Goal: Information Seeking & Learning: Learn about a topic

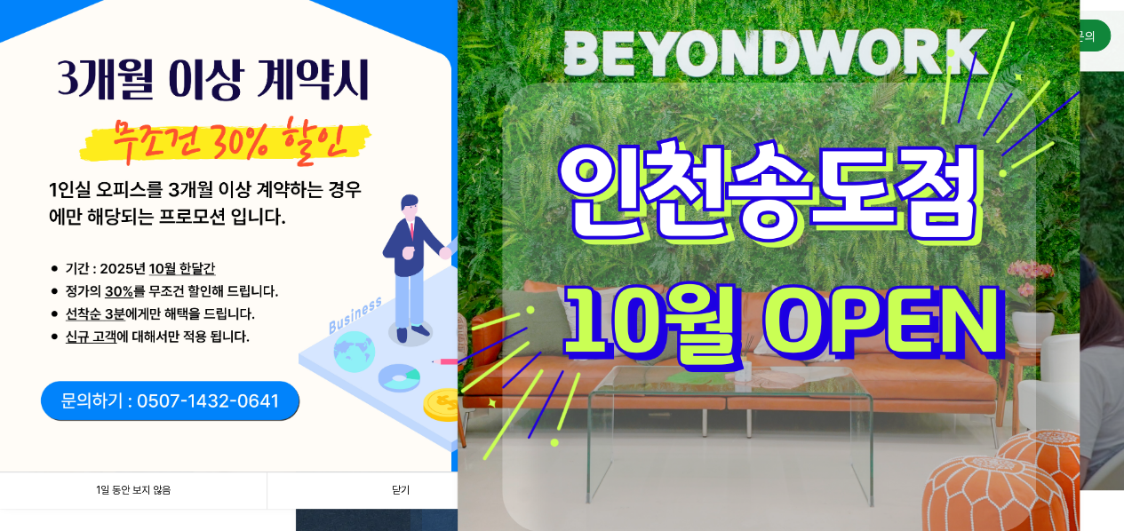
scroll to position [266, 0]
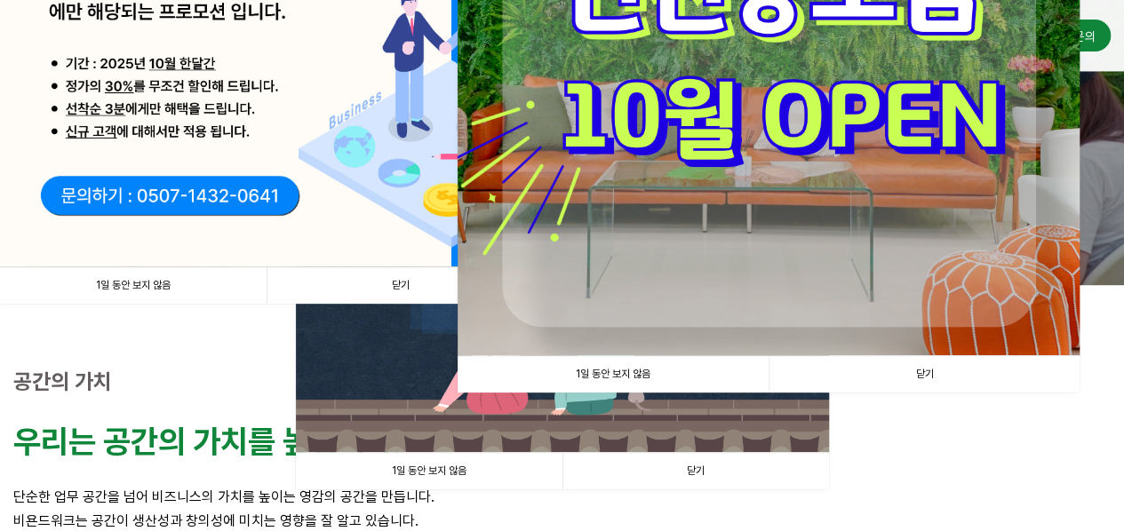
click at [132, 288] on link "1일 동안 보지 않음" at bounding box center [133, 285] width 266 height 36
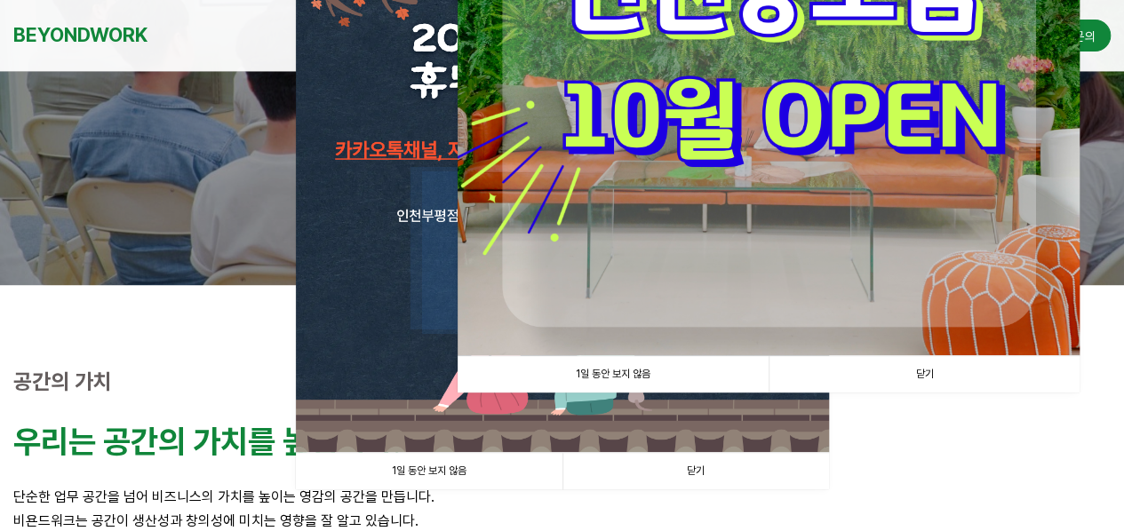
click at [604, 376] on link "1일 동안 보지 않음" at bounding box center [612, 374] width 311 height 36
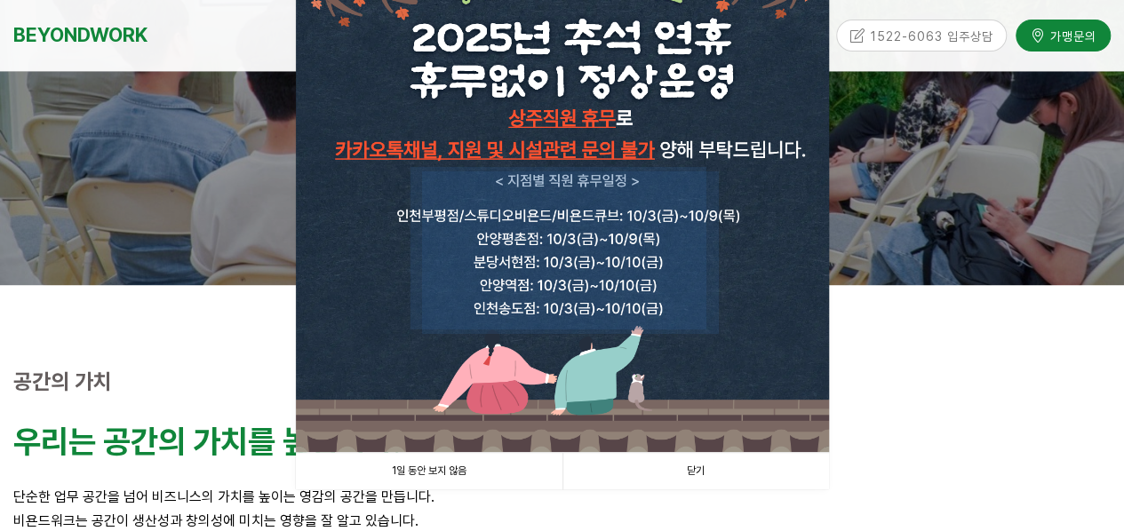
click at [445, 468] on link "1일 동안 보지 않음" at bounding box center [429, 471] width 266 height 36
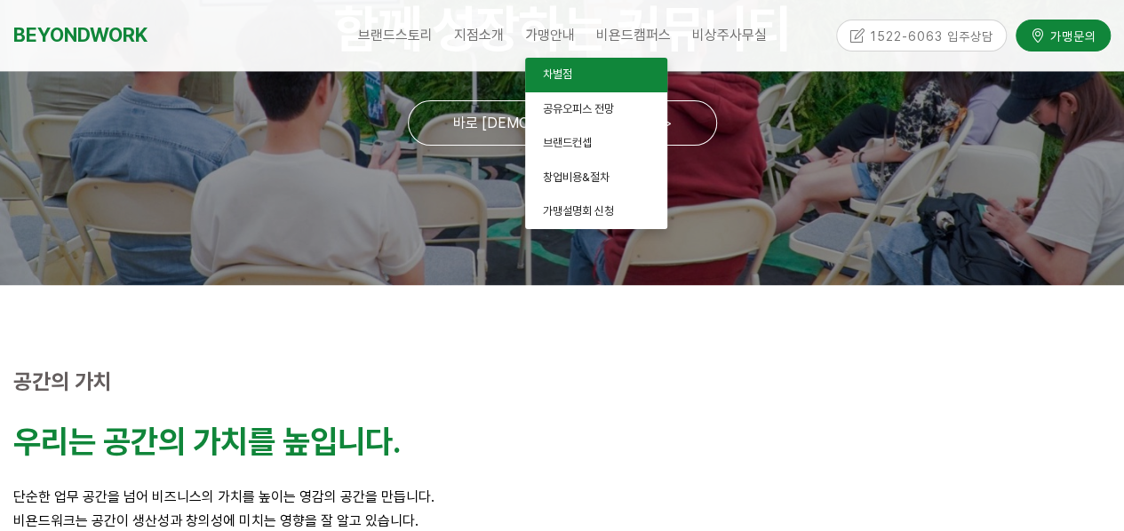
click at [551, 75] on span "차별점" at bounding box center [557, 74] width 29 height 13
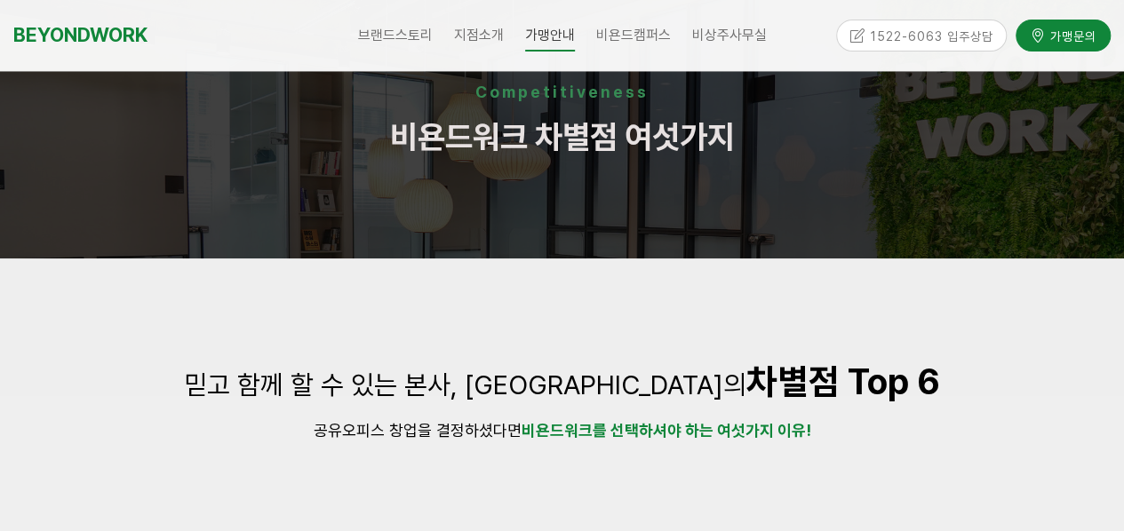
scroll to position [178, 0]
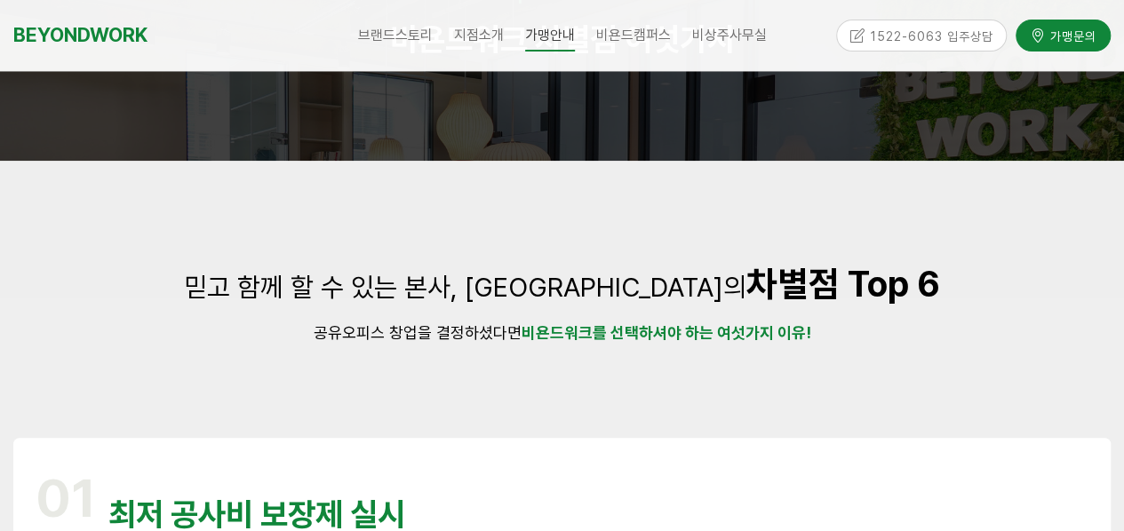
click at [753, 227] on div at bounding box center [562, 198] width 1124 height 75
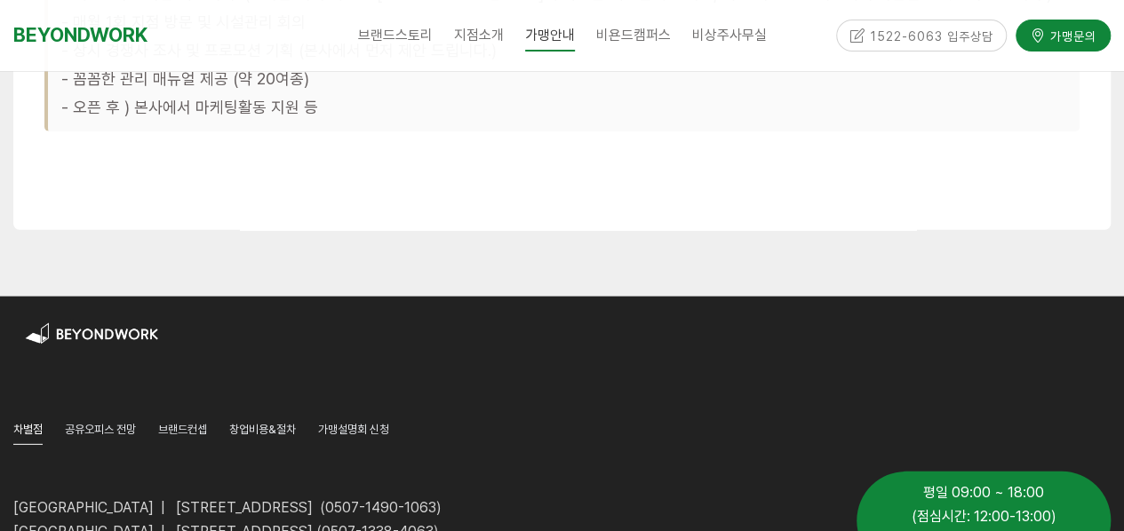
scroll to position [5774, 0]
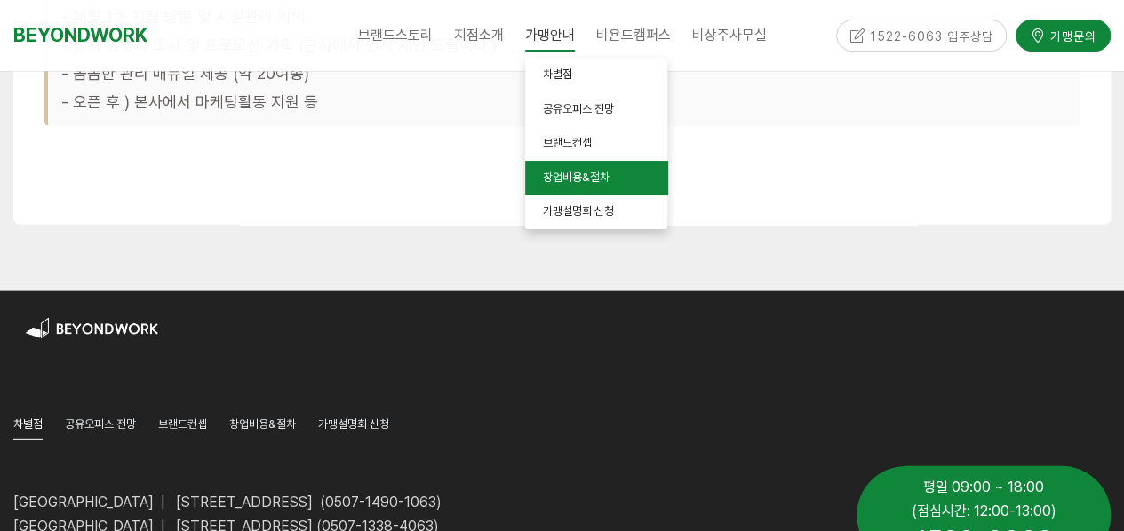
click at [588, 165] on link "창업비용&절차" at bounding box center [596, 178] width 142 height 35
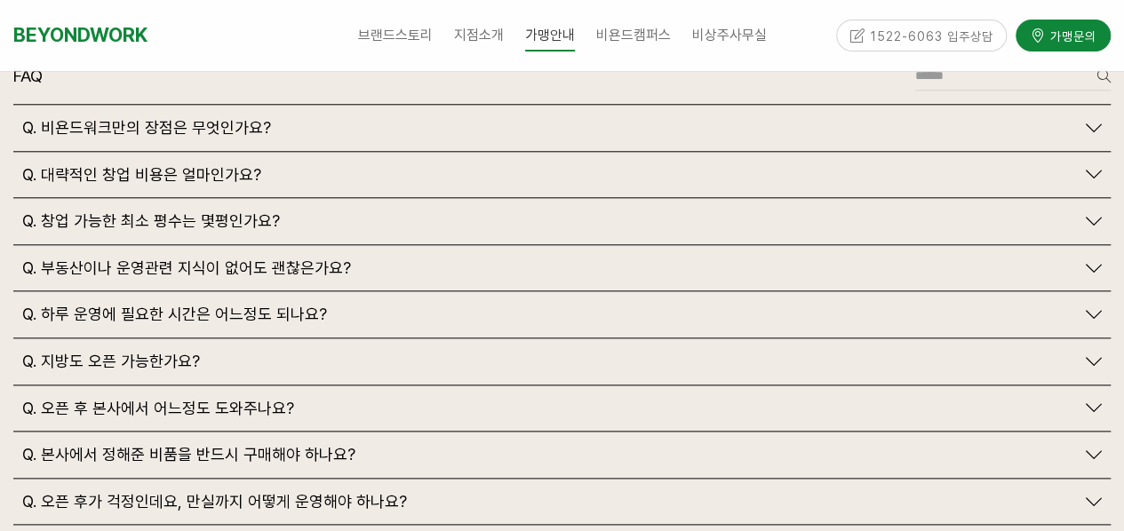
scroll to position [4264, 0]
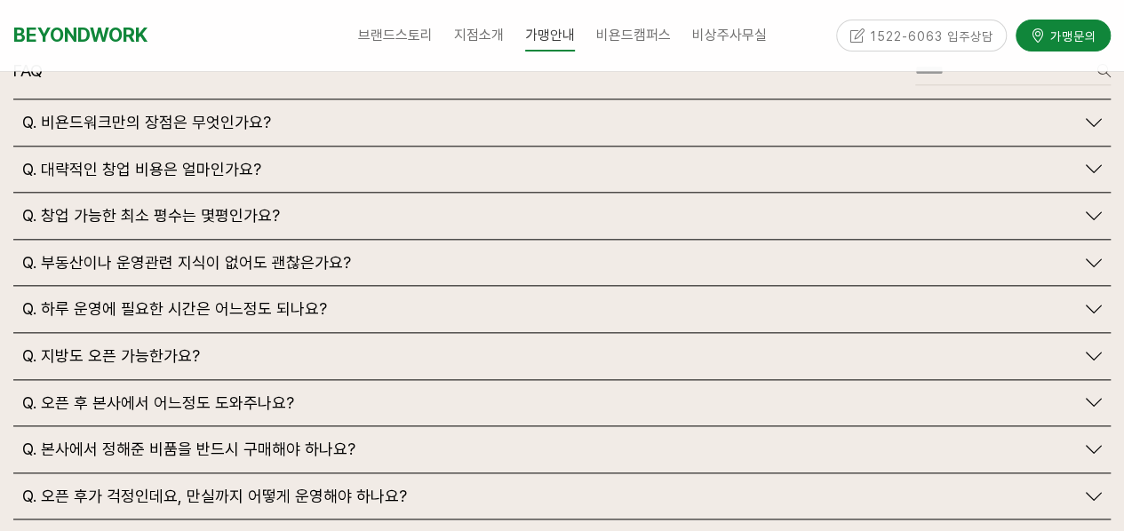
click at [602, 160] on div "Q. 대략적인 창업 비용은 얼마인가요?" at bounding box center [548, 170] width 1053 height 20
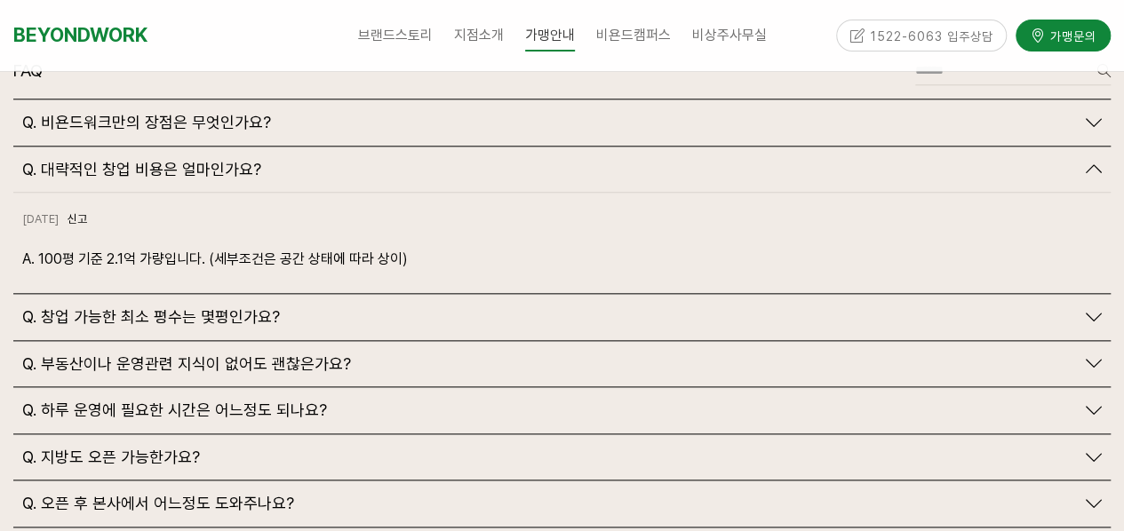
scroll to position [4352, 0]
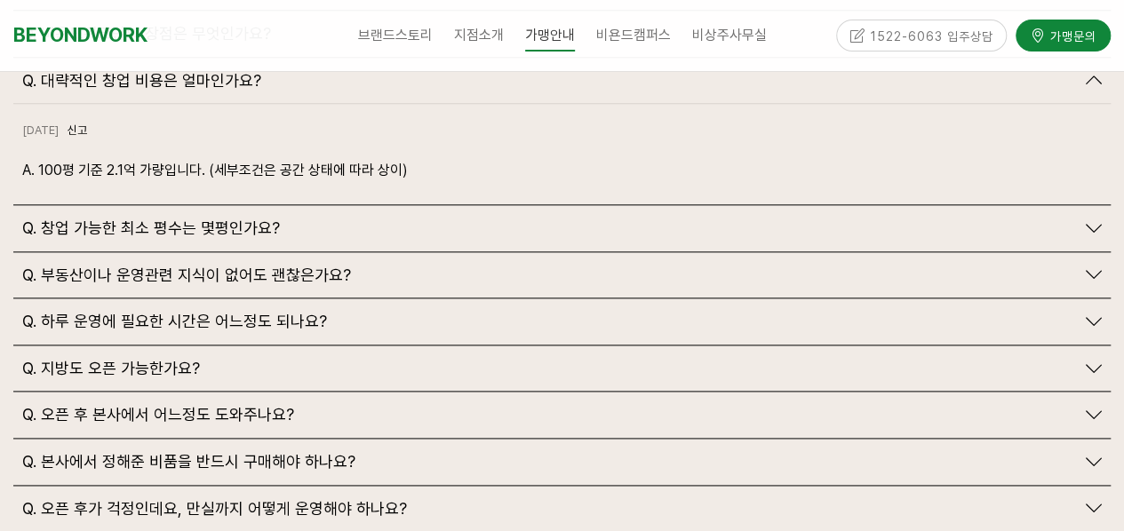
click at [573, 219] on div "Q. 창업 가능한 최소 평수는 몇평인가요?" at bounding box center [548, 229] width 1053 height 20
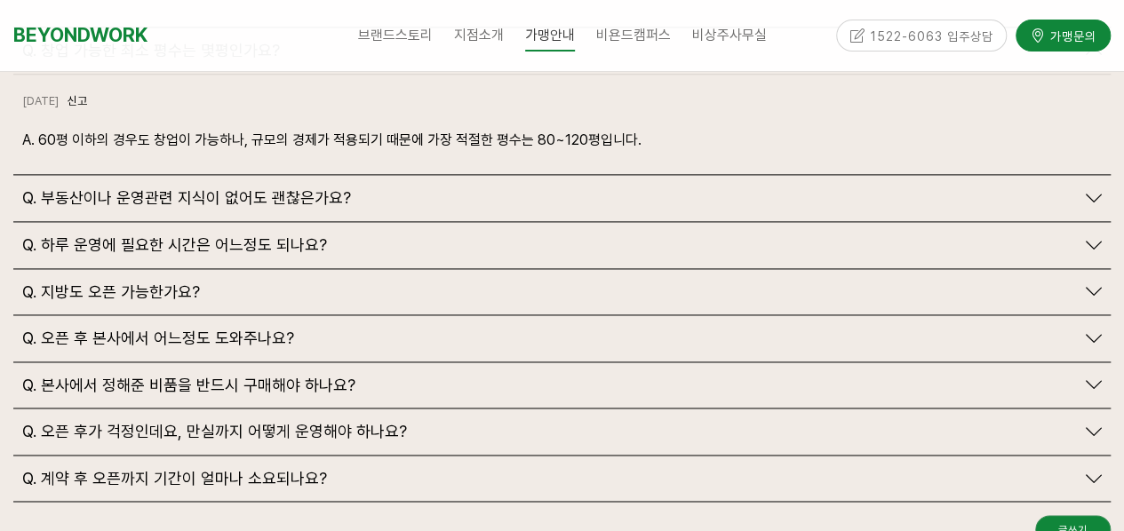
scroll to position [4619, 0]
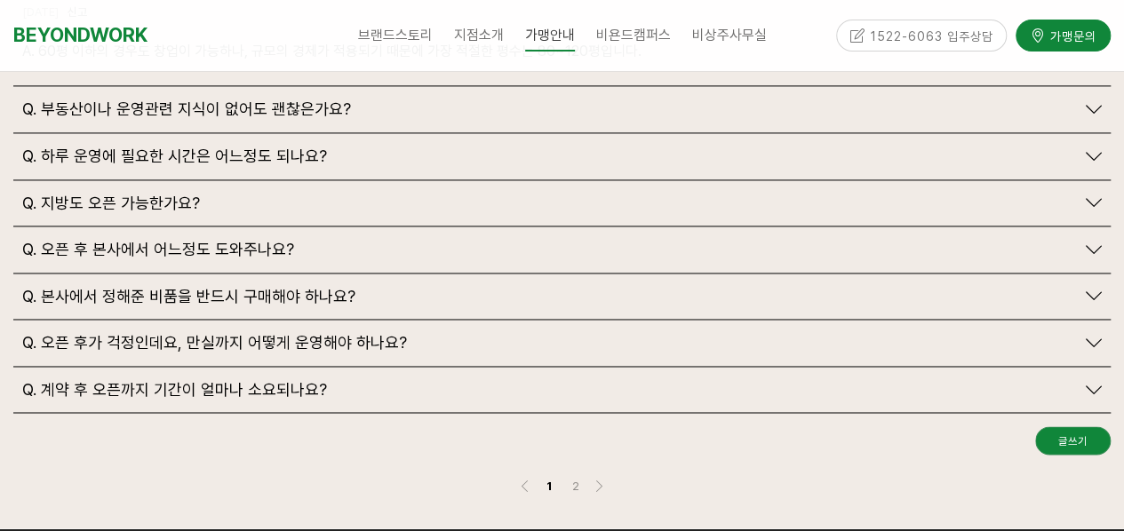
click at [631, 240] on div "Q. 오픈 후 본사에서 어느정도 도와주나요?" at bounding box center [548, 250] width 1053 height 20
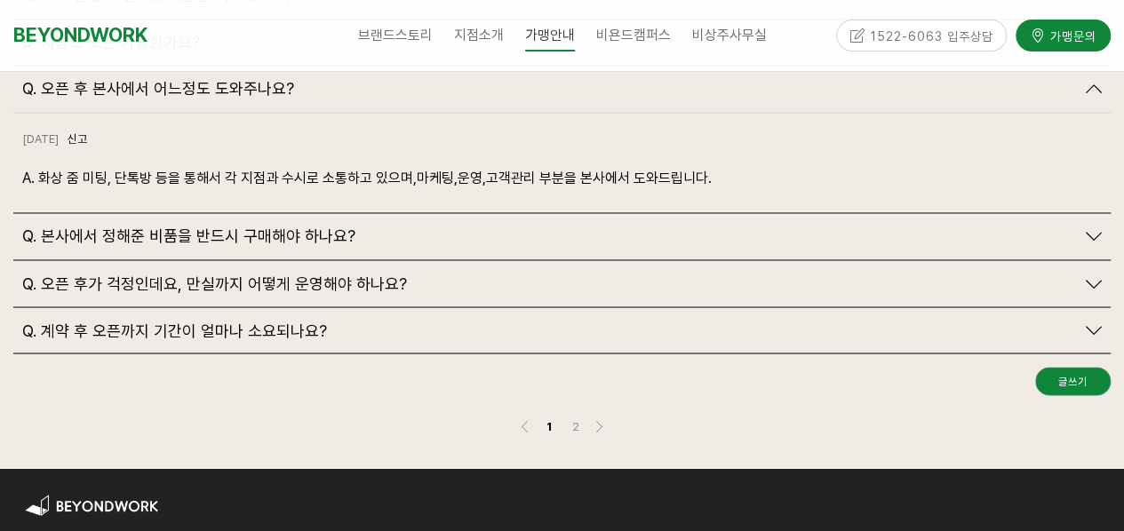
scroll to position [4796, 0]
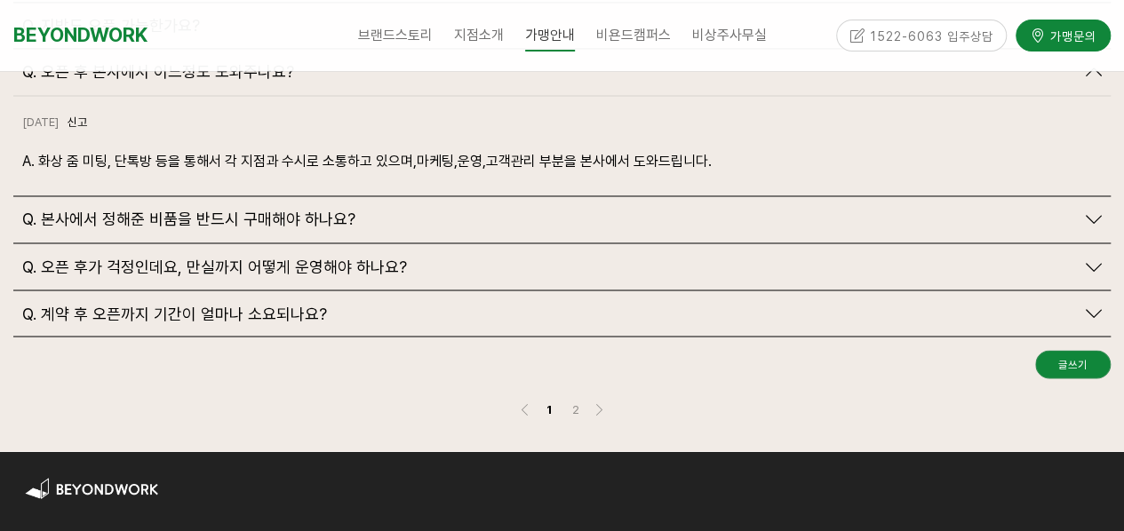
click at [590, 210] on div "Q. 본사에서 정해준 비품을 반드시 구매해야 하나요?" at bounding box center [548, 220] width 1053 height 20
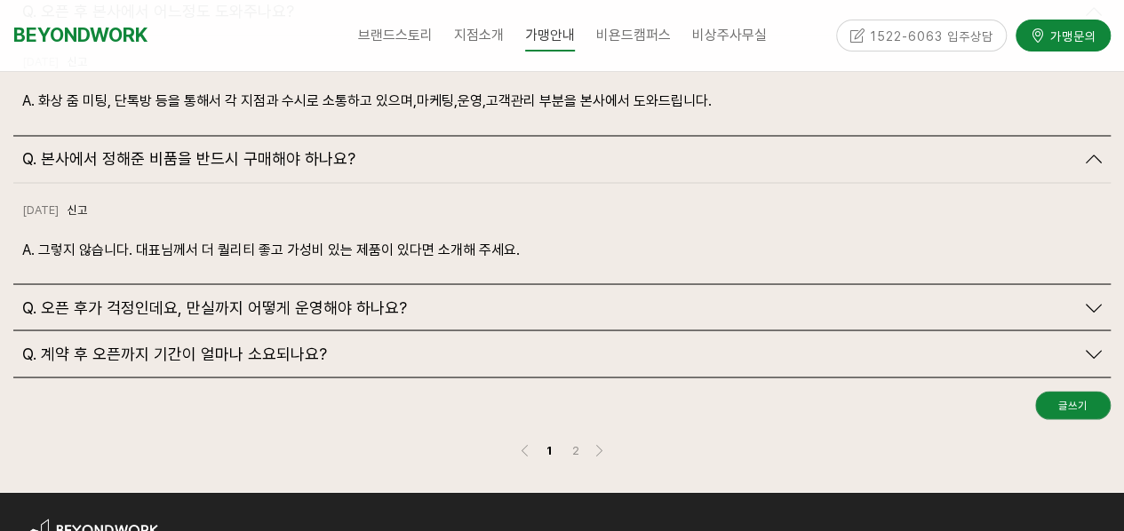
scroll to position [4885, 0]
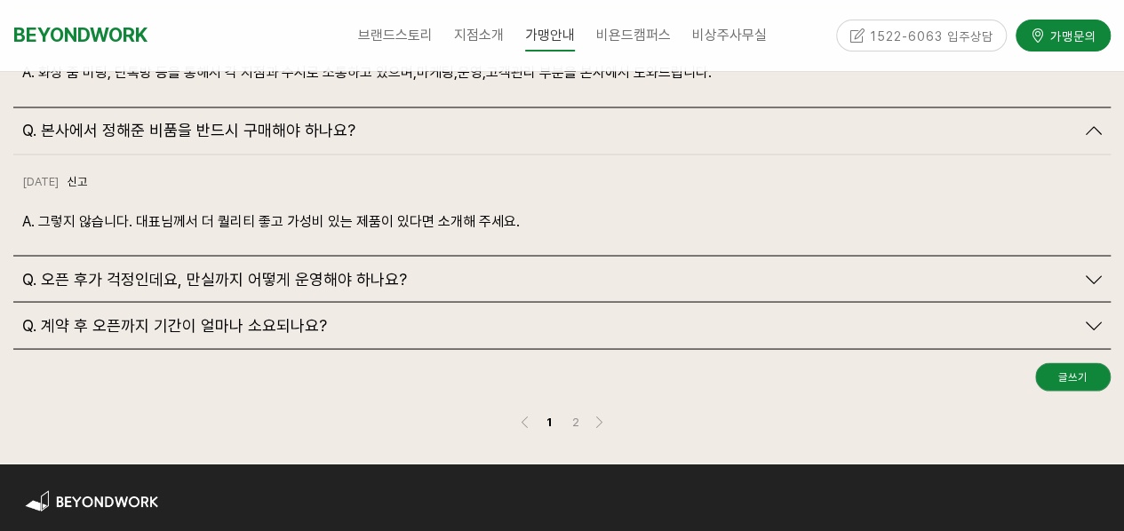
click at [482, 256] on div "Q. 오픈 후가 걱정인데요, 만실까지 어떻게 운영해야 하나요?" at bounding box center [561, 279] width 1097 height 46
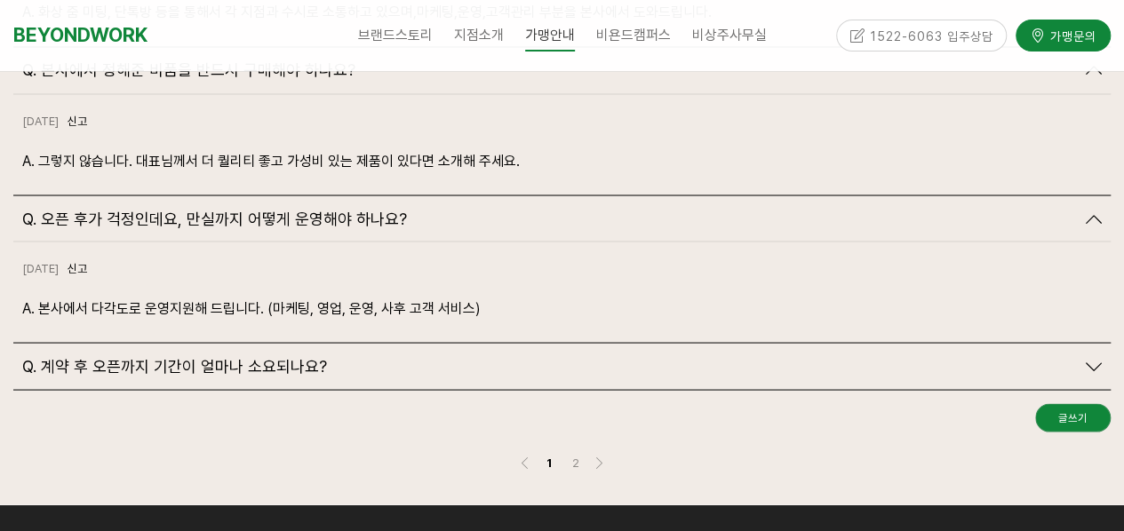
scroll to position [4974, 0]
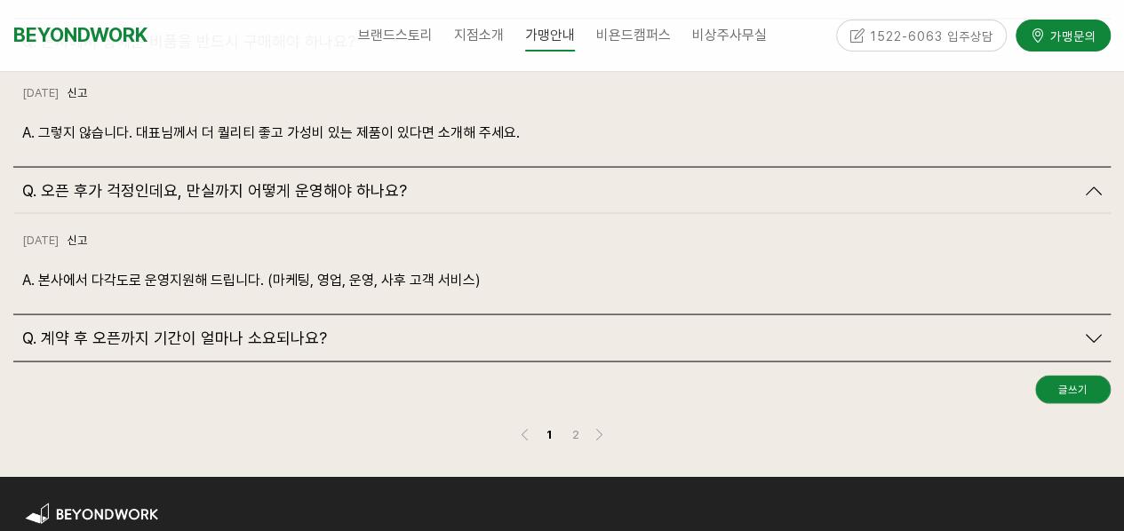
click at [435, 328] on div "Q. 계약 후 오픈까지 기간이 얼마나 소요되나요?" at bounding box center [548, 338] width 1053 height 20
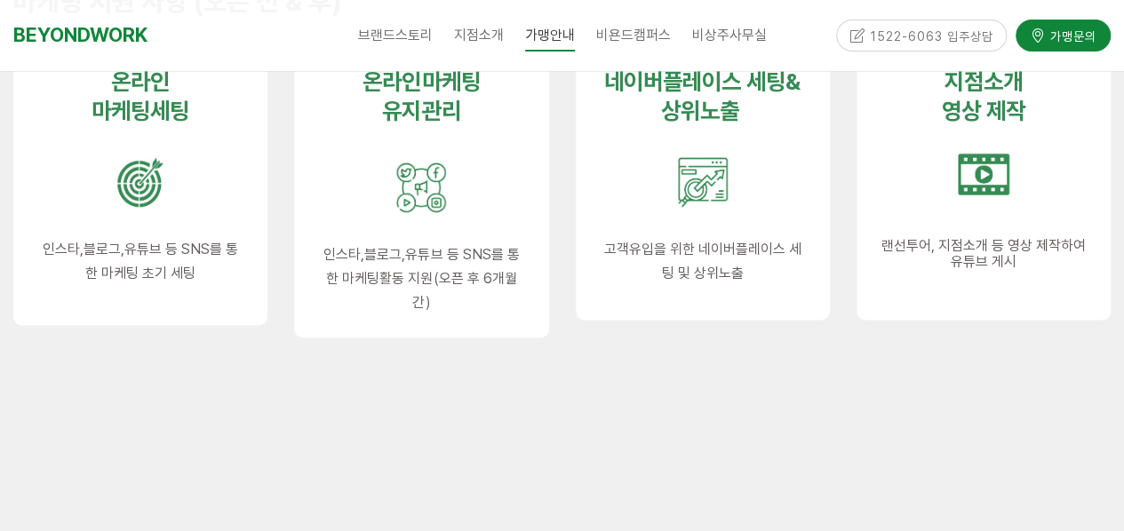
scroll to position [888, 0]
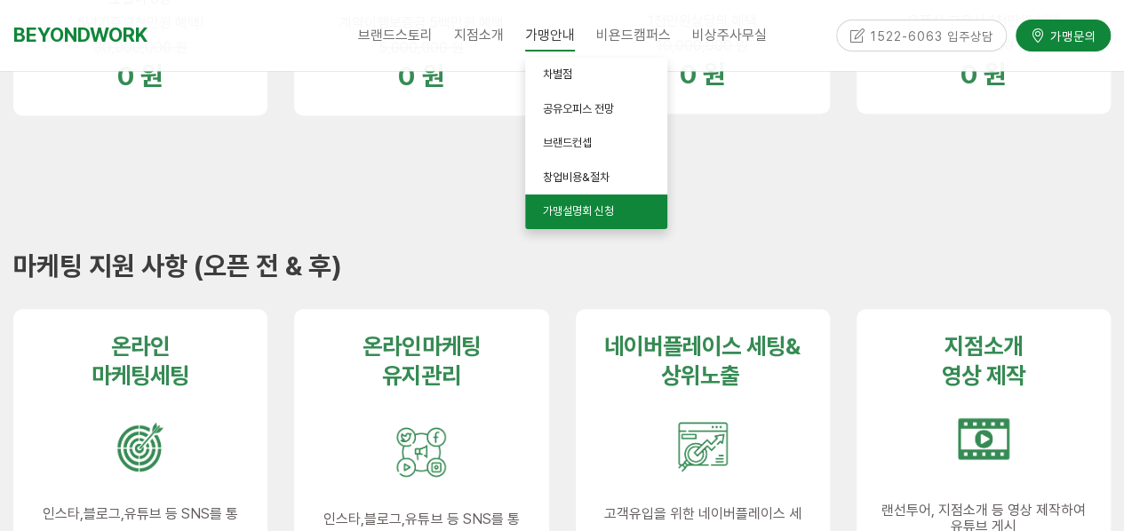
click at [570, 207] on span "가맹설명회 신청" at bounding box center [578, 210] width 71 height 13
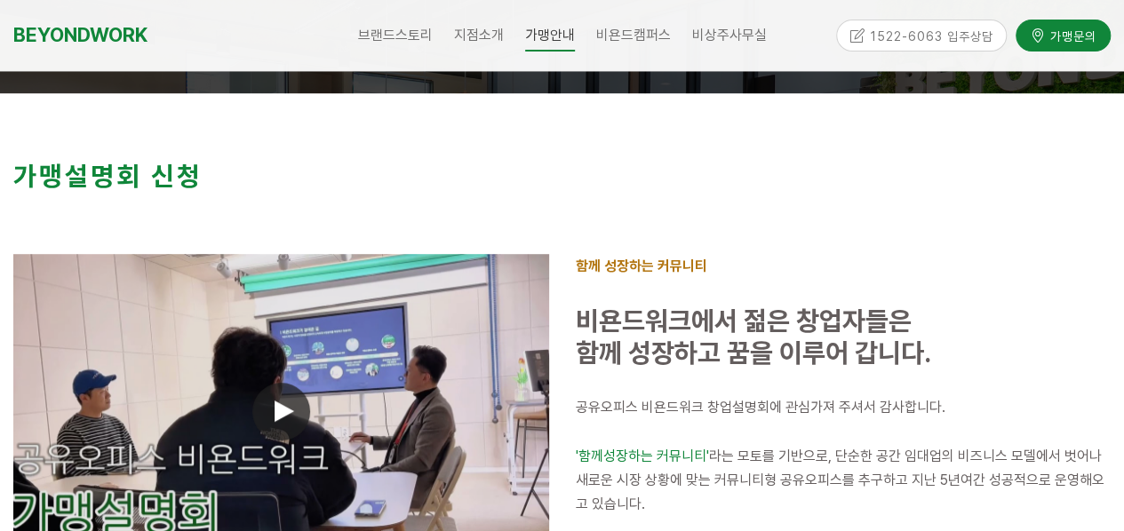
scroll to position [89, 0]
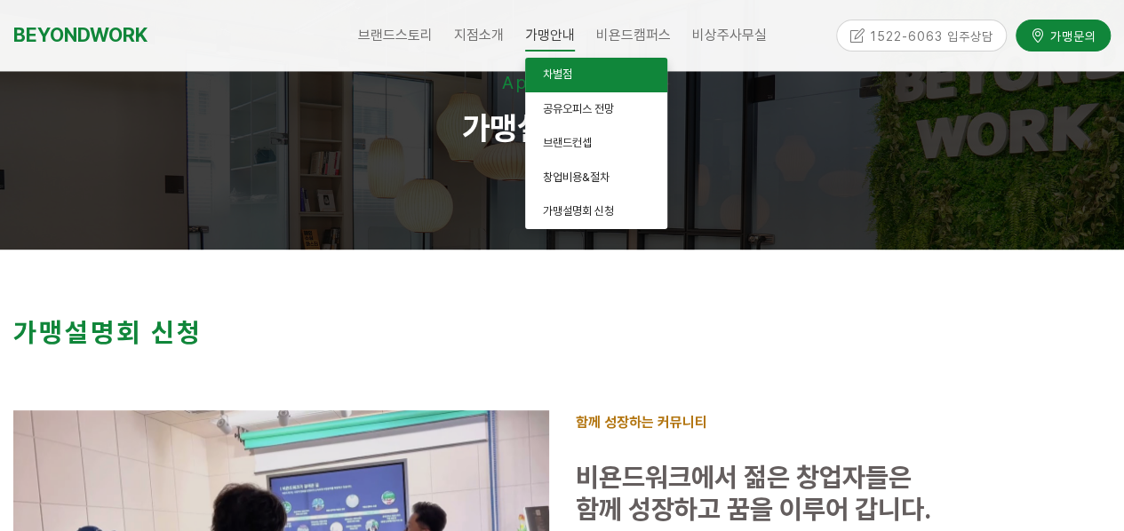
click at [577, 72] on link "차별점" at bounding box center [596, 75] width 142 height 35
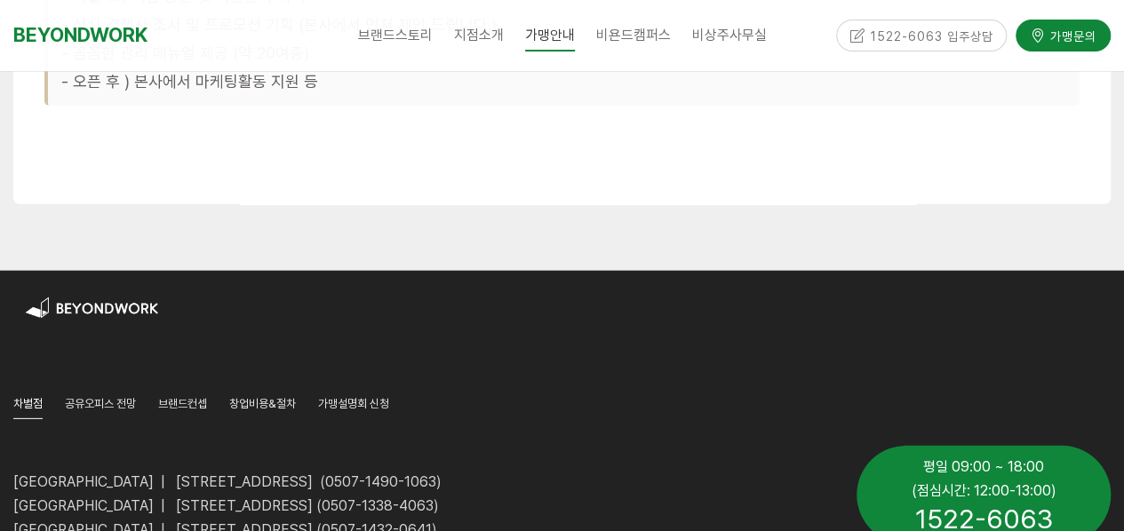
scroll to position [5951, 0]
